Goal: Find specific page/section: Find specific page/section

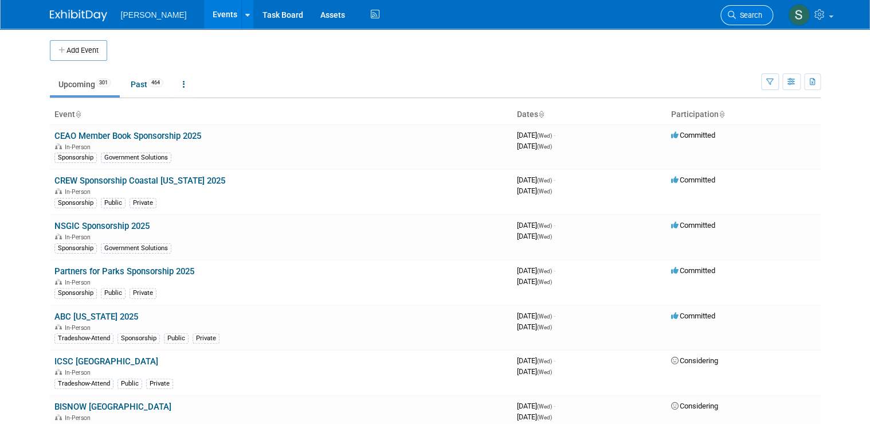
click at [751, 13] on span "Search" at bounding box center [749, 15] width 26 height 9
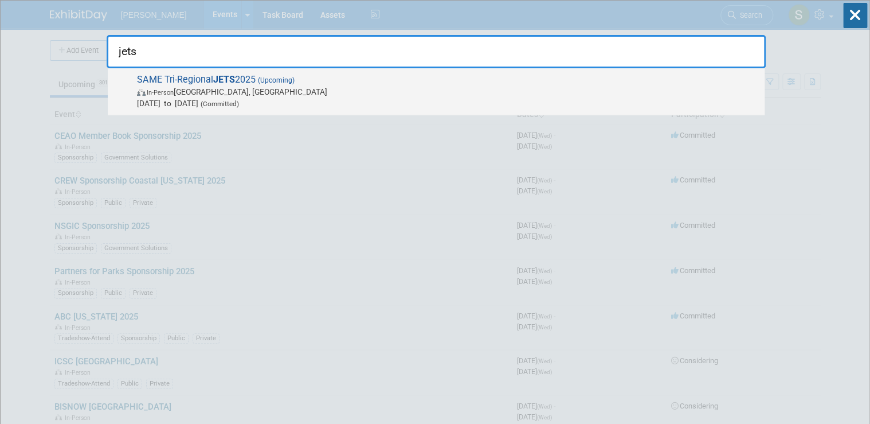
type input "jets"
click at [238, 82] on span "SAME Tri-Regional JETS 2025 (Upcoming) In-Person Jacksonville, FL Oct 21, 2025 …" at bounding box center [446, 91] width 625 height 35
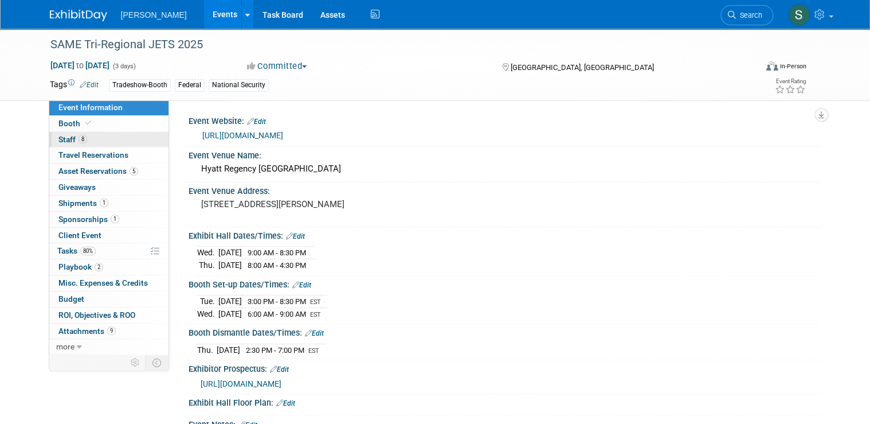
click at [58, 140] on span "Staff 8" at bounding box center [72, 139] width 29 height 9
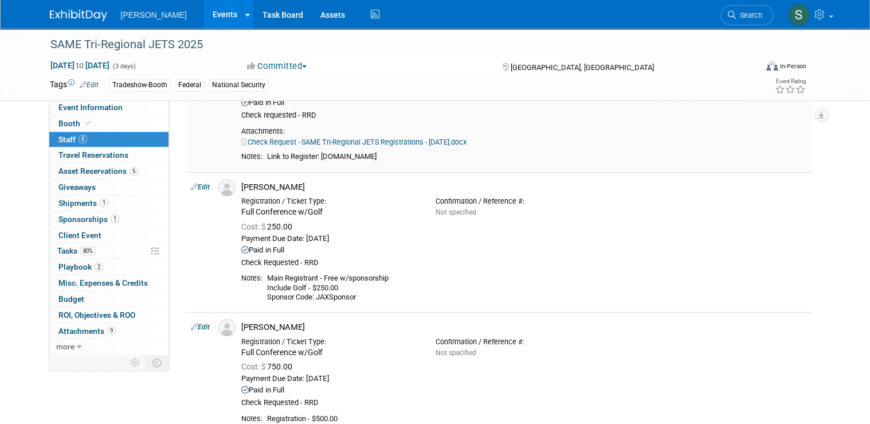
scroll to position [120, 0]
click at [761, 19] on link "Search" at bounding box center [746, 15] width 53 height 20
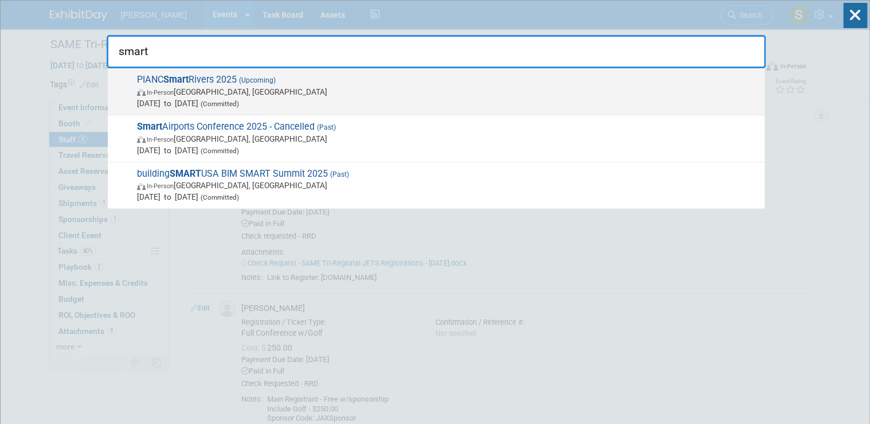
type input "smart"
click at [304, 86] on span "In-Person [GEOGRAPHIC_DATA], [GEOGRAPHIC_DATA]" at bounding box center [448, 91] width 622 height 11
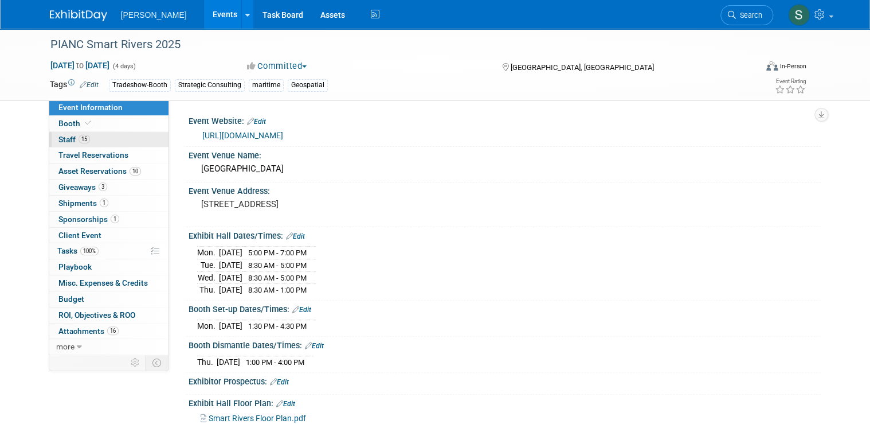
click at [99, 138] on link "15 Staff 15" at bounding box center [108, 139] width 119 height 15
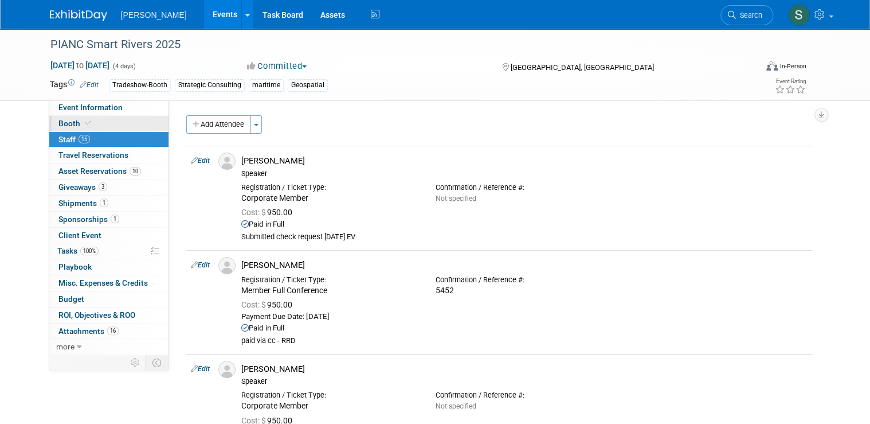
click at [103, 126] on link "Booth" at bounding box center [108, 123] width 119 height 15
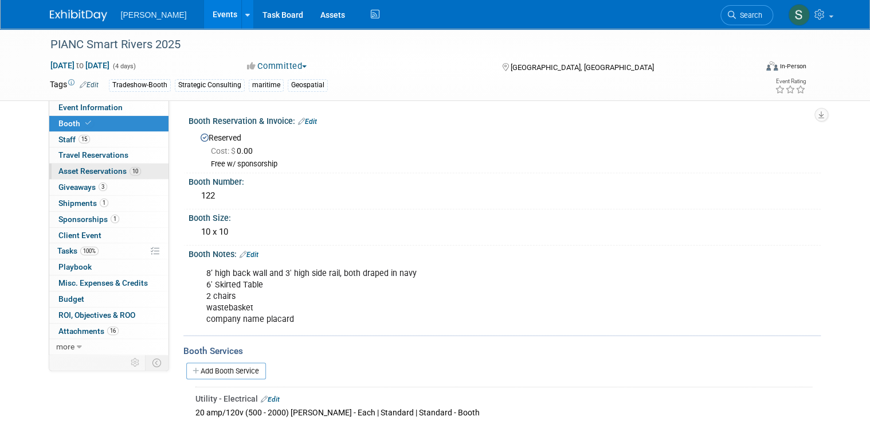
click at [84, 170] on span "Asset Reservations 10" at bounding box center [99, 170] width 83 height 9
